Goal: Check status: Check status

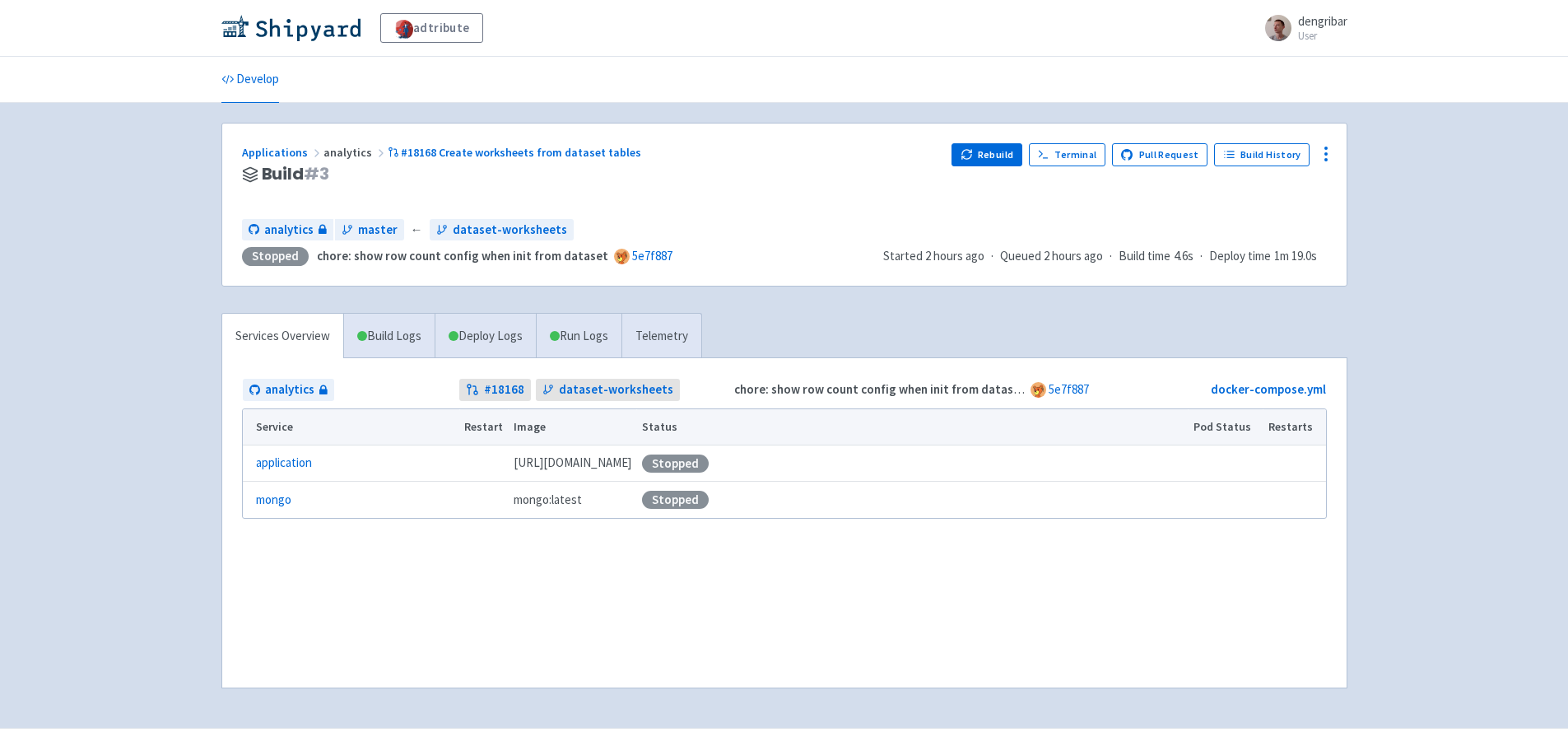
click at [350, 153] on span "analytics" at bounding box center [355, 152] width 64 height 14
click at [279, 155] on link "Applications" at bounding box center [283, 152] width 82 height 14
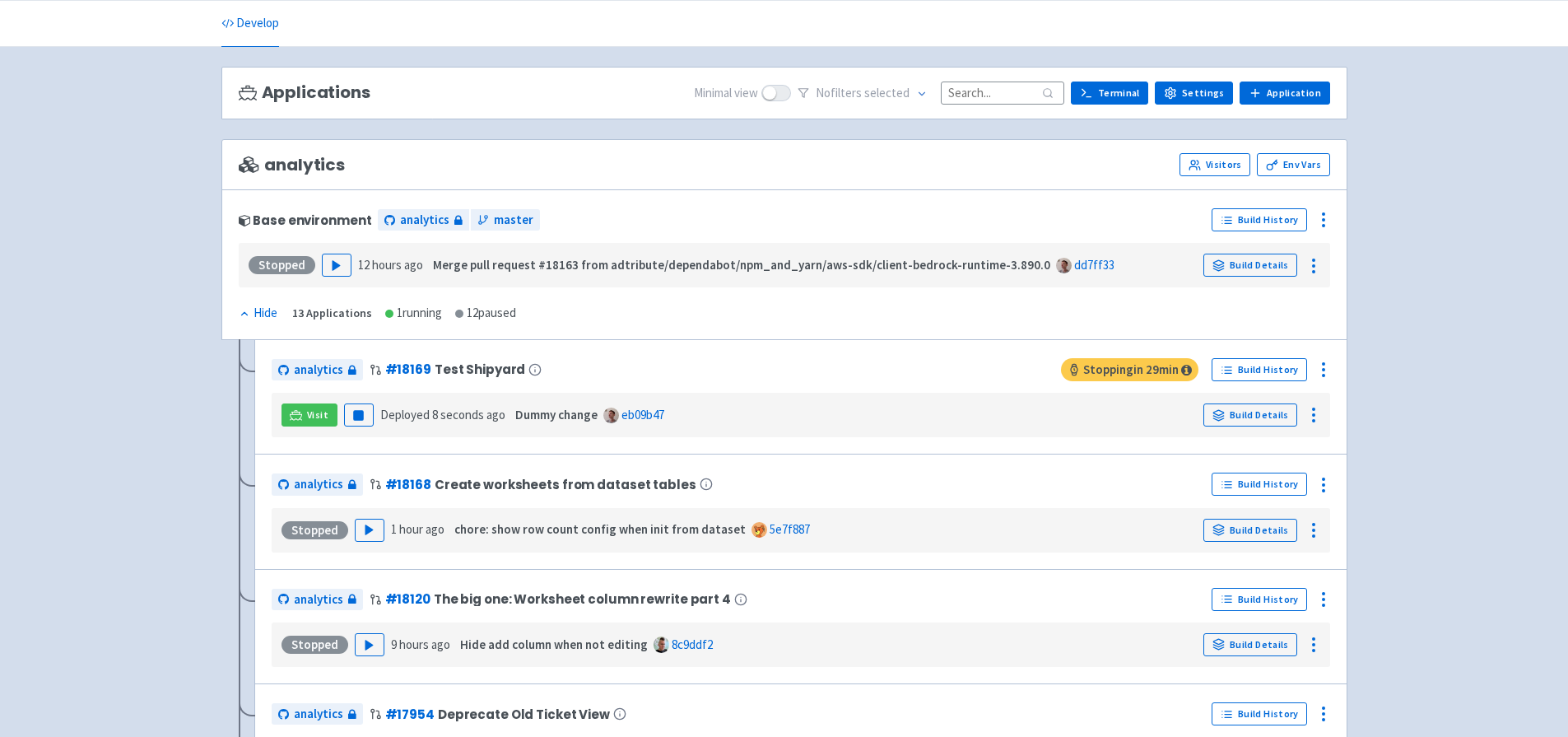
scroll to position [143, 0]
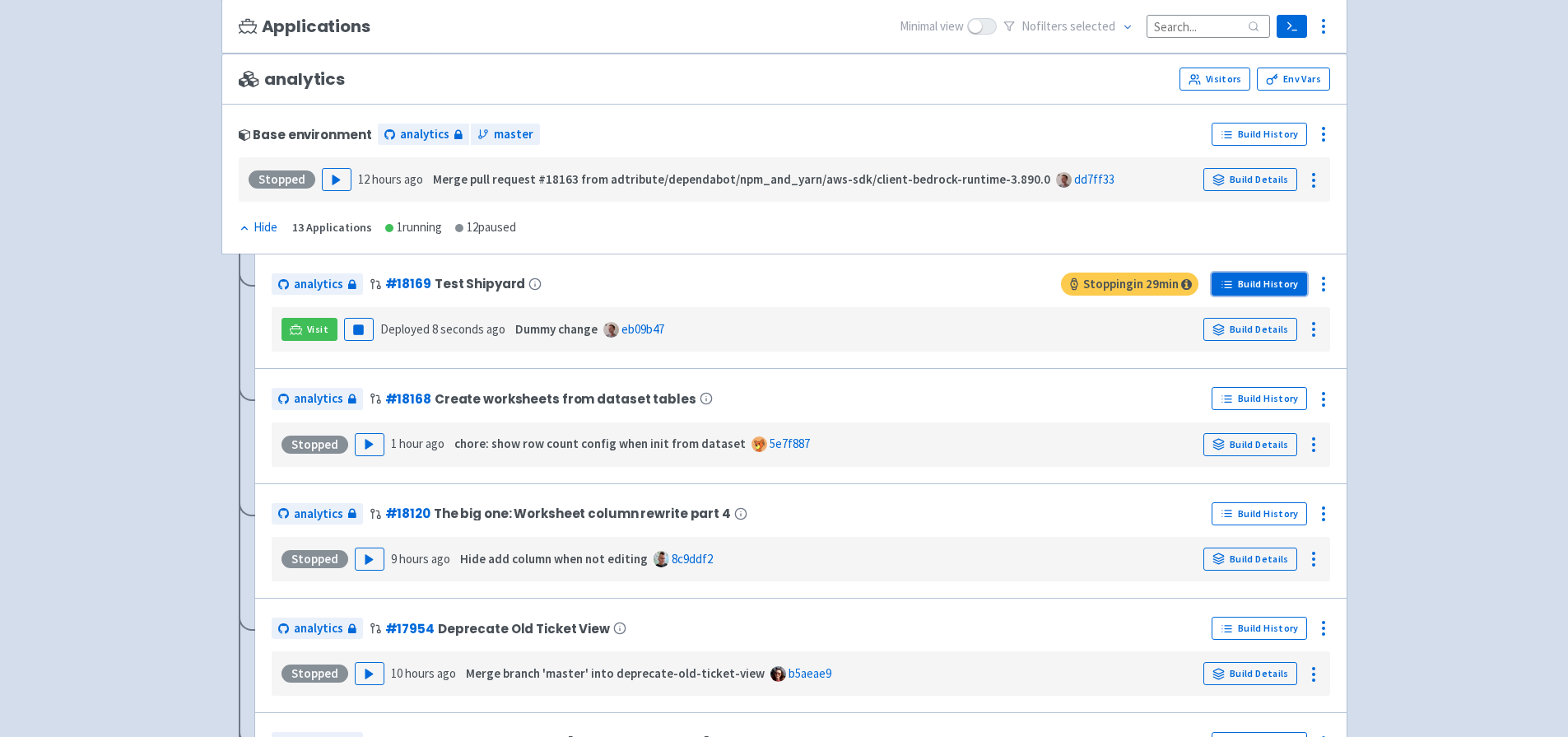
click at [1275, 284] on link "Build History" at bounding box center [1260, 284] width 95 height 23
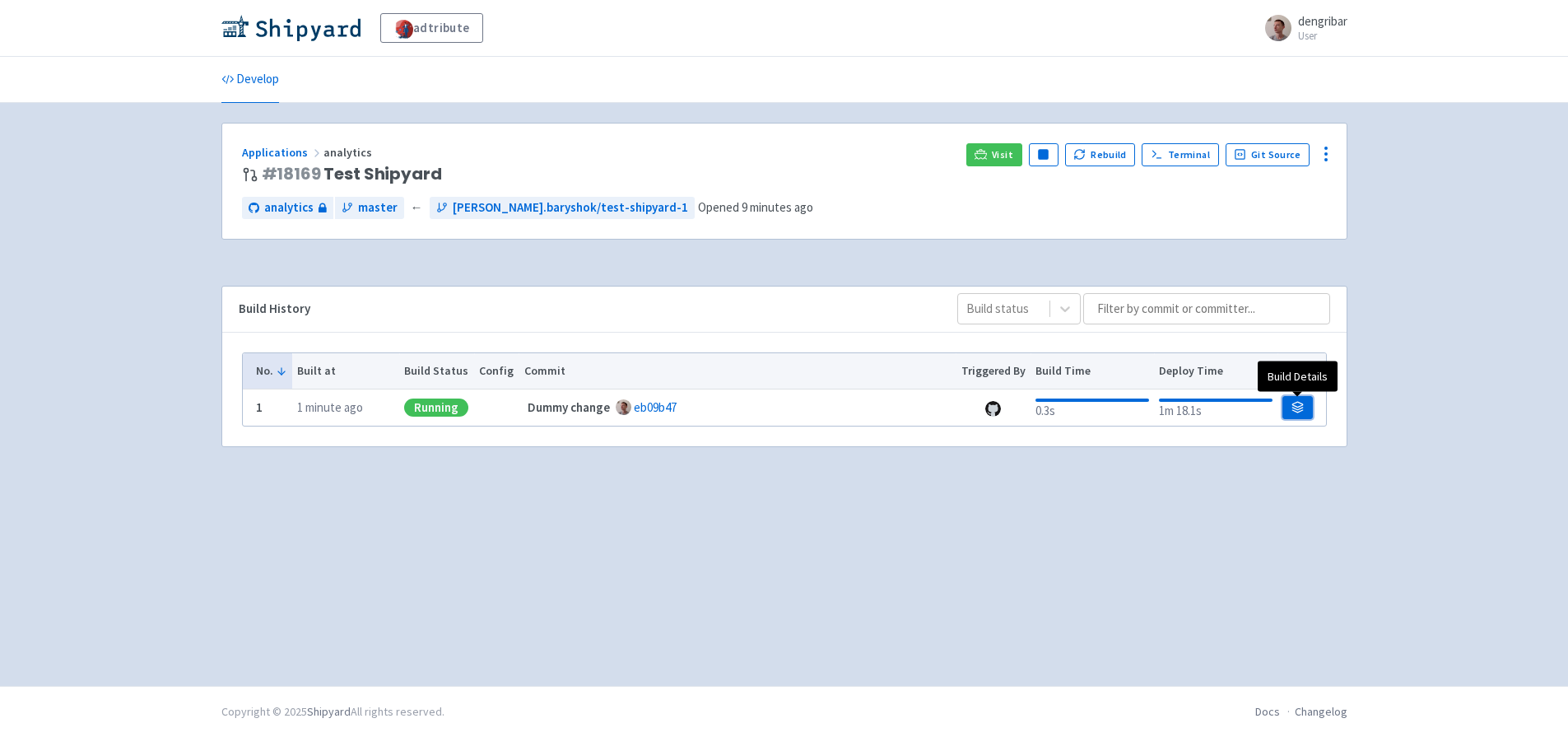
click at [1301, 407] on icon at bounding box center [1297, 408] width 11 height 3
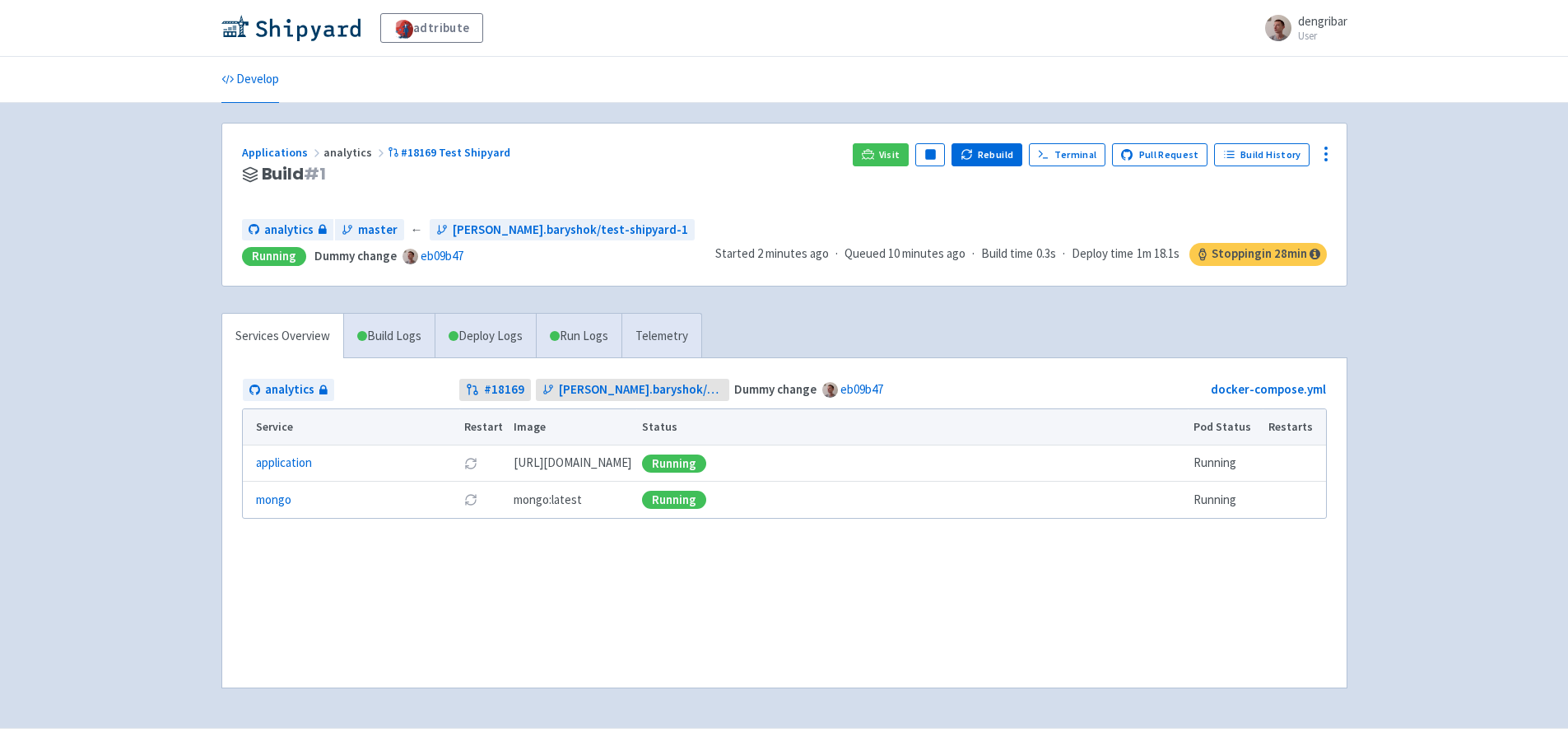
click at [1459, 413] on div "adtribute dengribar User Profile Sign out Develop" at bounding box center [784, 364] width 1568 height 728
click at [1274, 153] on link "Build History" at bounding box center [1261, 154] width 95 height 23
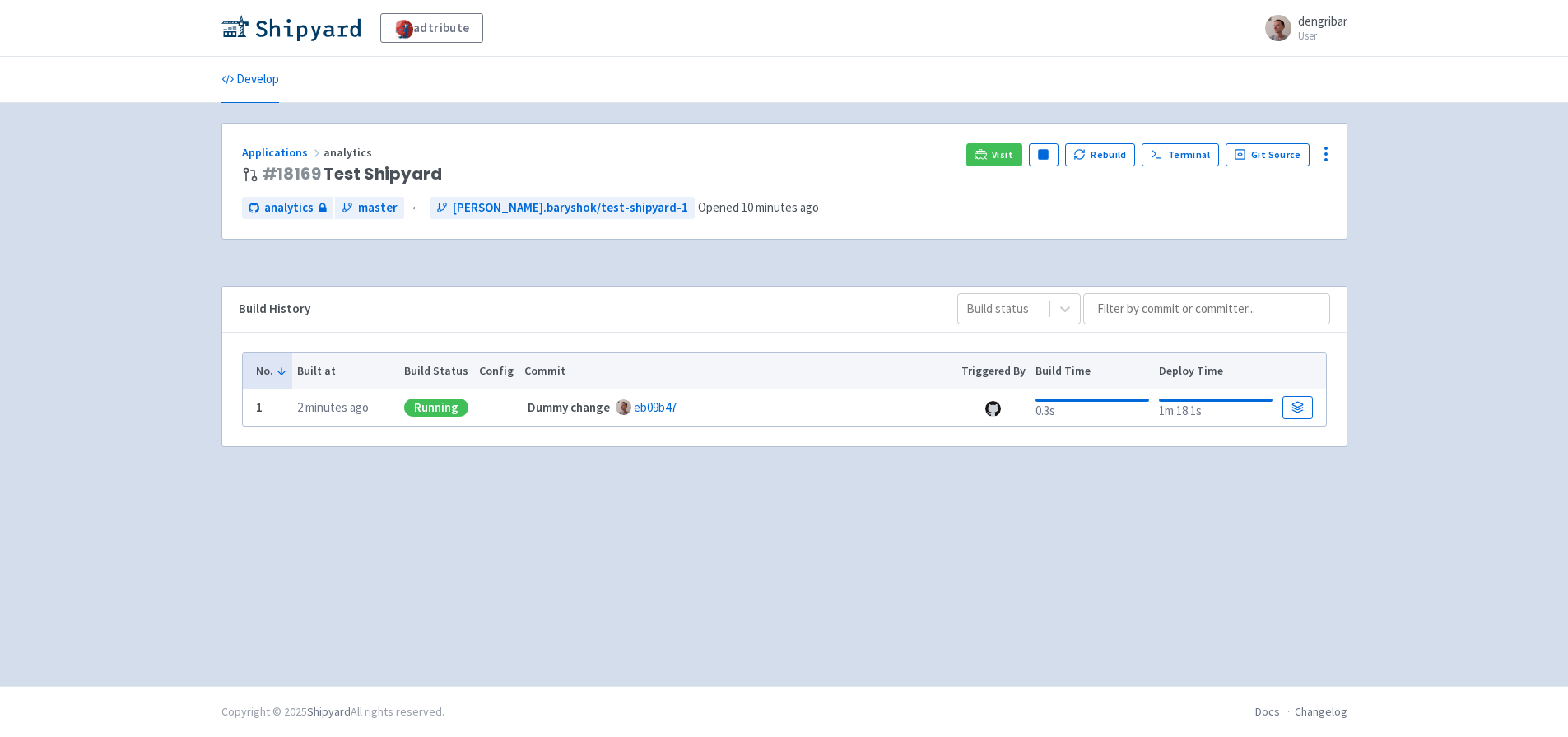
click at [1375, 559] on div "adtribute dengribar User Profile Sign out Develop" at bounding box center [784, 343] width 1568 height 686
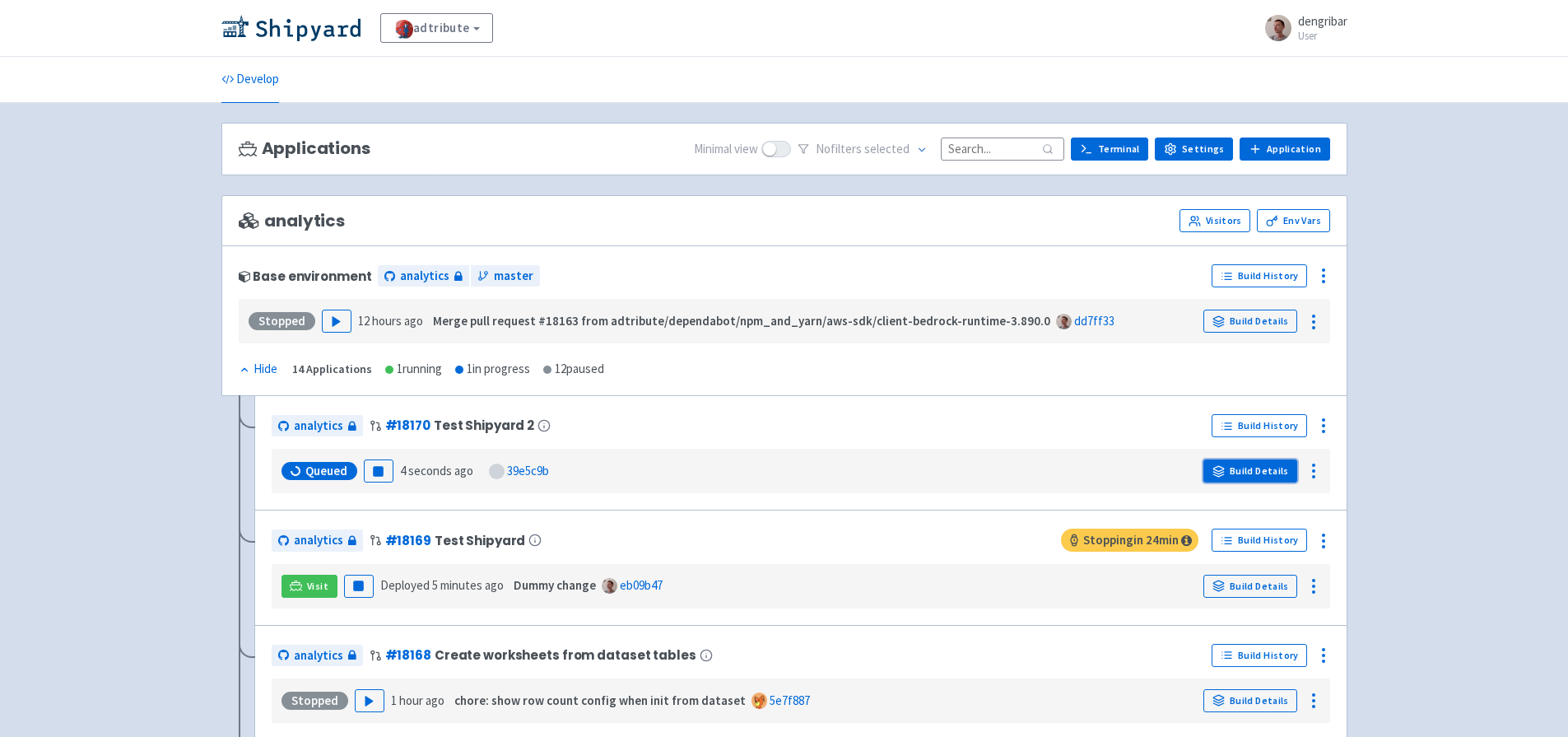
click at [1237, 473] on link "Build Details" at bounding box center [1250, 470] width 94 height 23
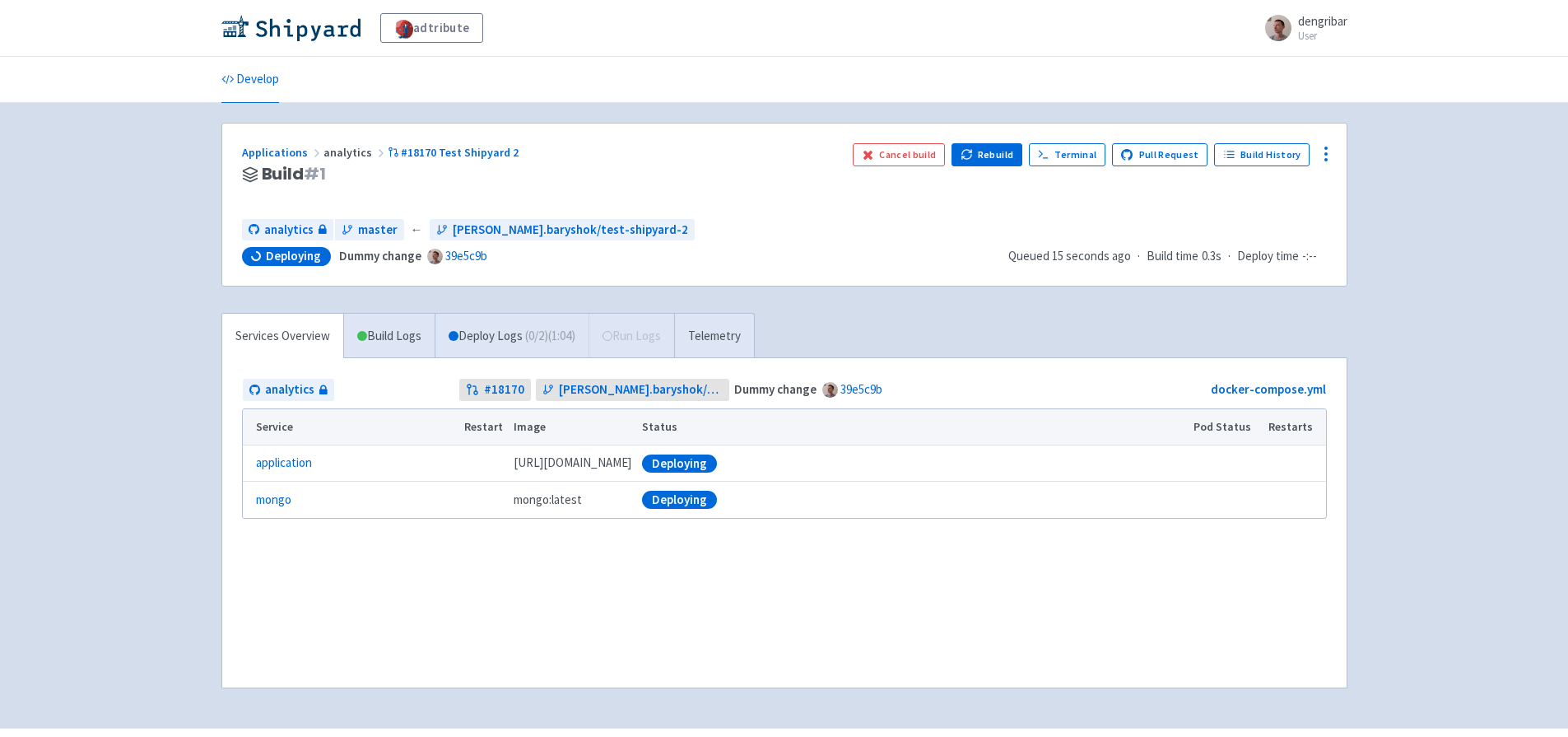
click at [1486, 275] on div "adtribute dengribar User Profile Sign out Develop" at bounding box center [784, 364] width 1568 height 728
click at [374, 319] on link "Build Logs" at bounding box center [389, 336] width 90 height 45
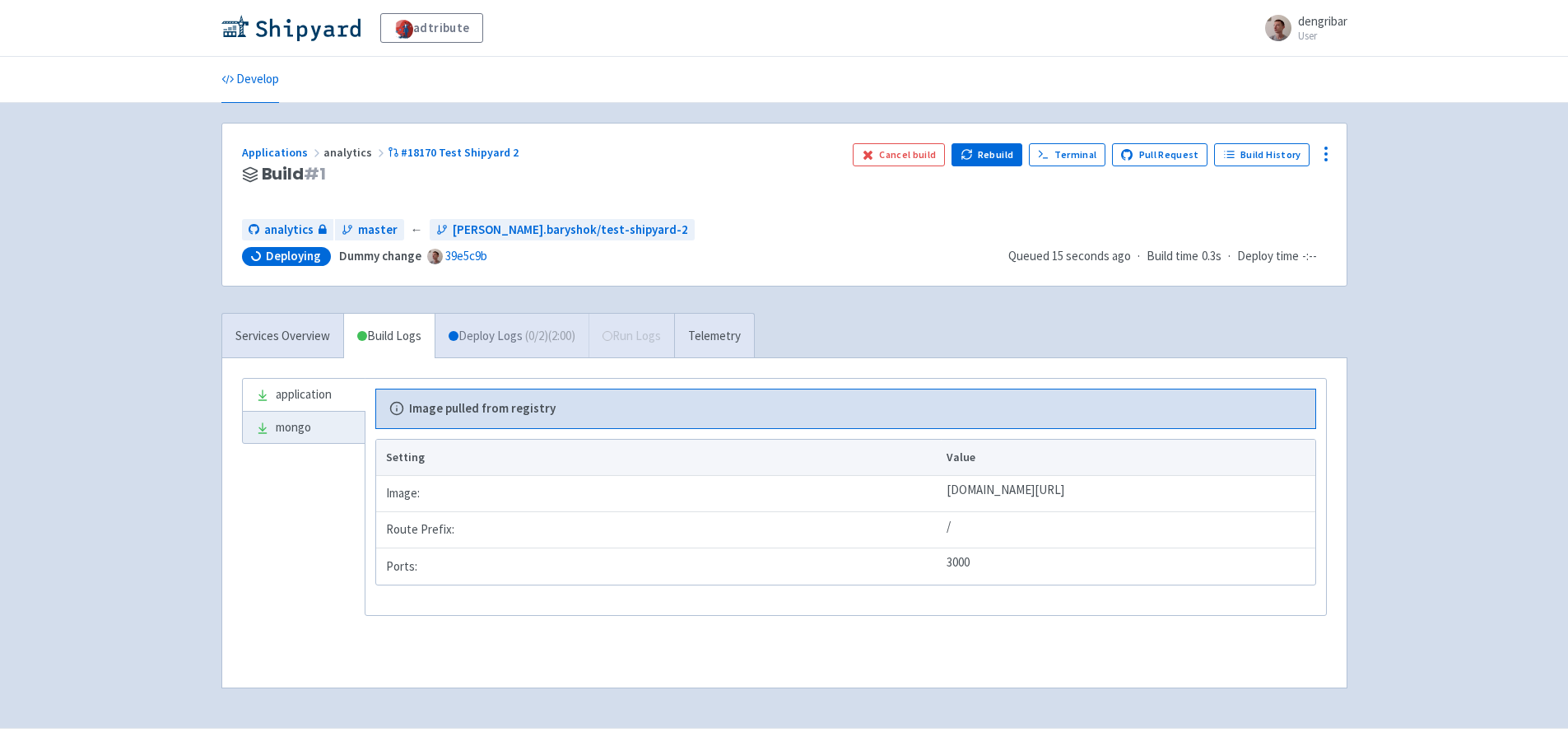
click at [534, 329] on span "( 0 / 2 ) (2:00)" at bounding box center [550, 337] width 50 height 19
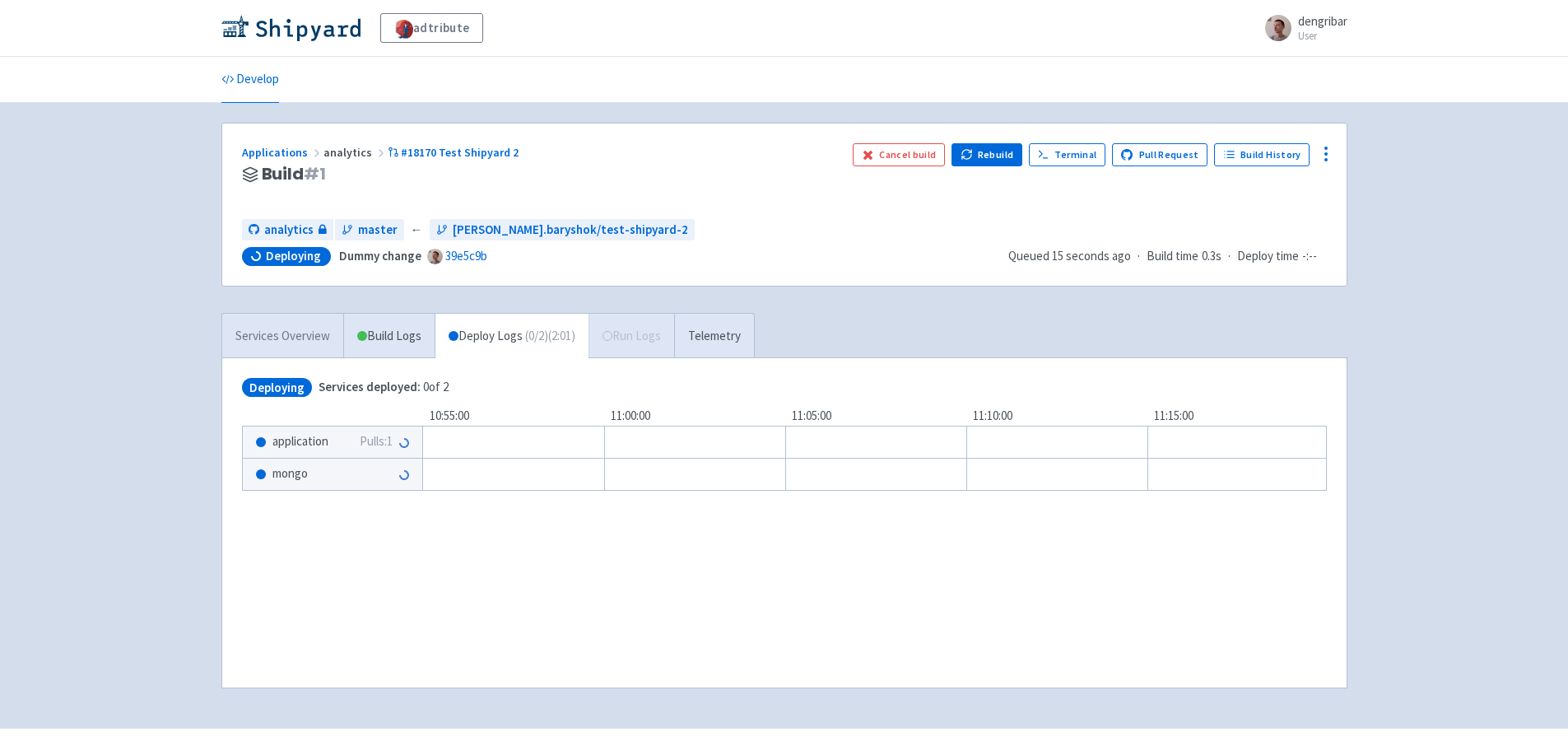
click at [279, 337] on link "Services Overview" at bounding box center [283, 336] width 121 height 45
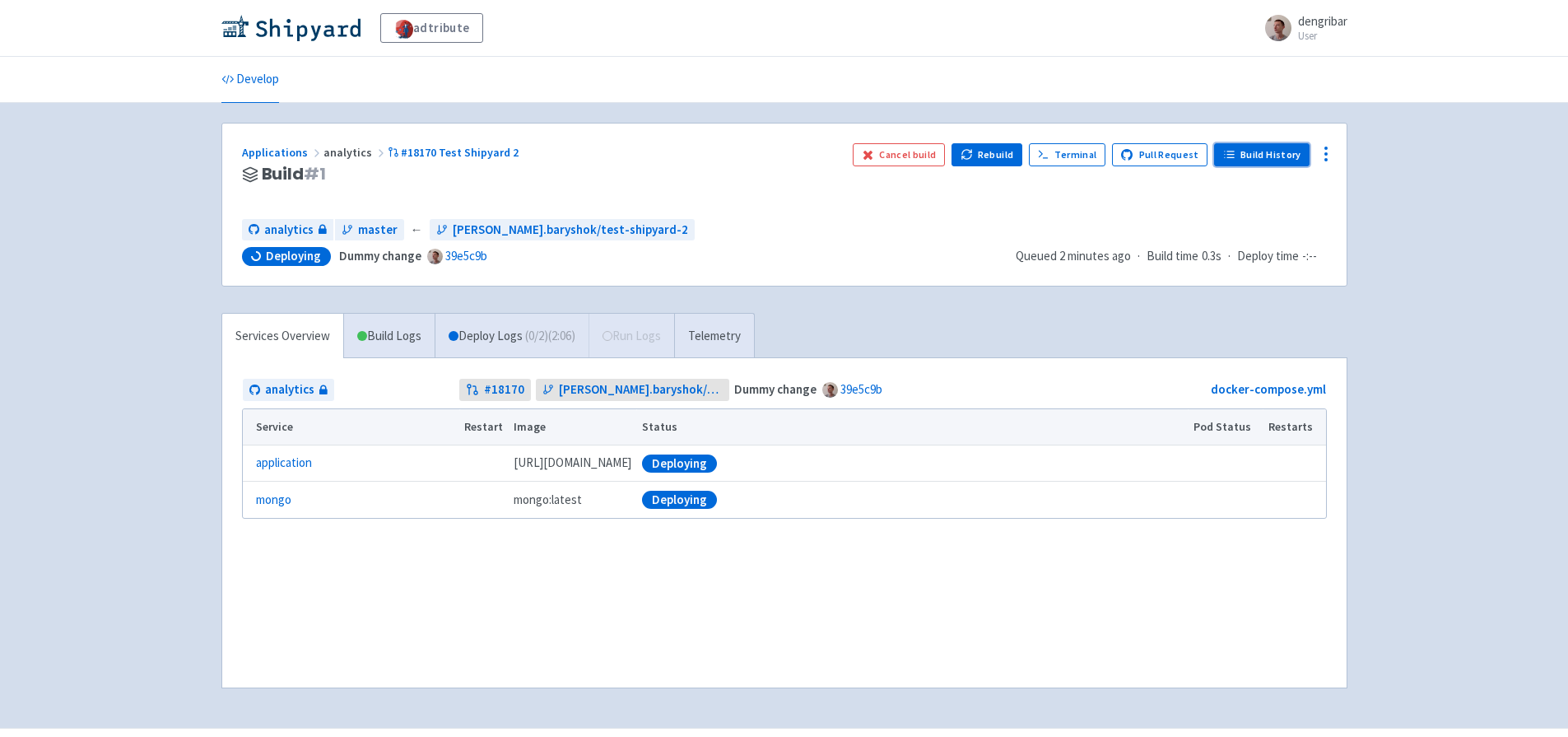
click at [1284, 156] on link "Build History" at bounding box center [1261, 154] width 95 height 23
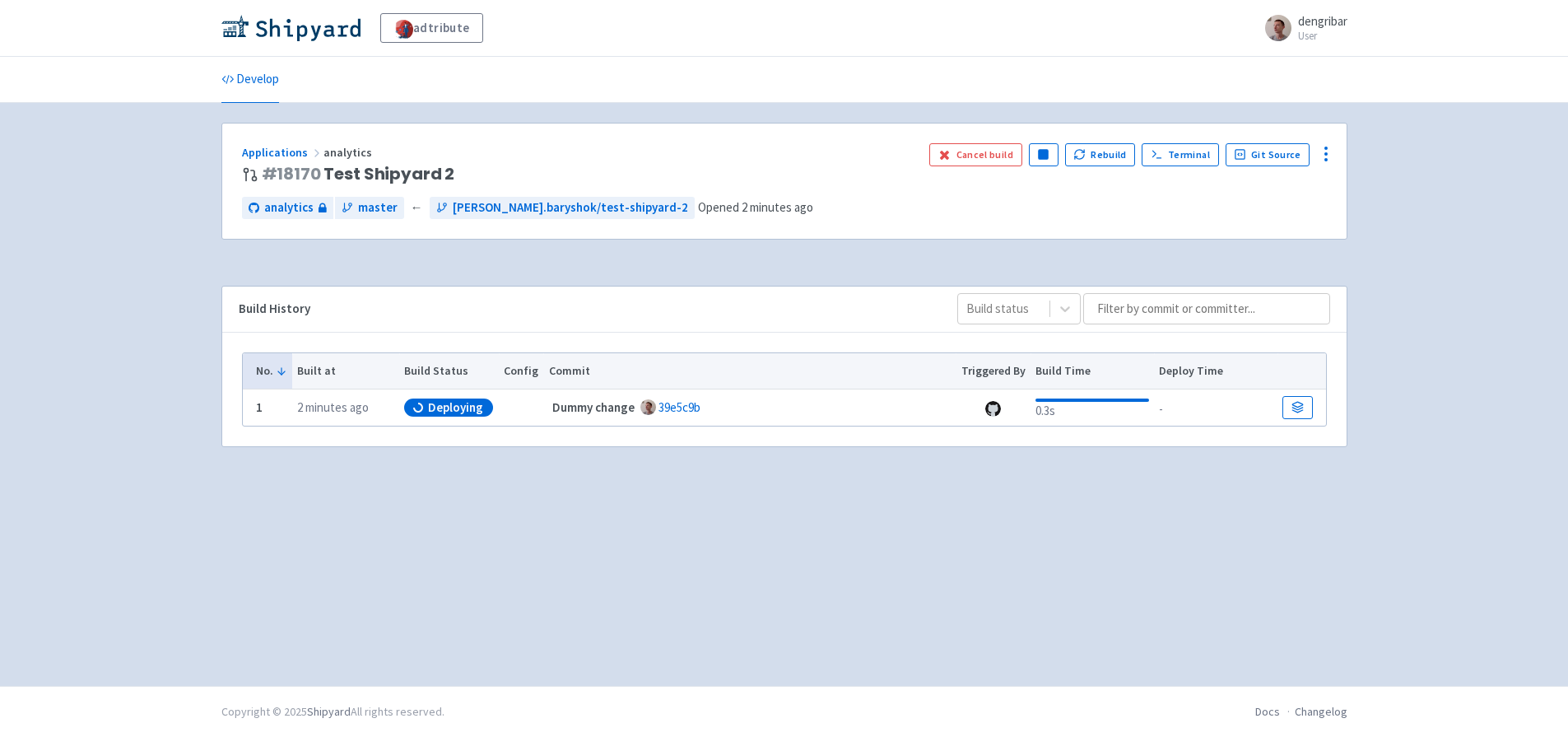
click at [1498, 479] on div "adtribute dengribar User Profile Sign out Develop" at bounding box center [784, 343] width 1568 height 686
click at [1180, 148] on link "Terminal" at bounding box center [1180, 154] width 77 height 23
